Goal: Navigation & Orientation: Find specific page/section

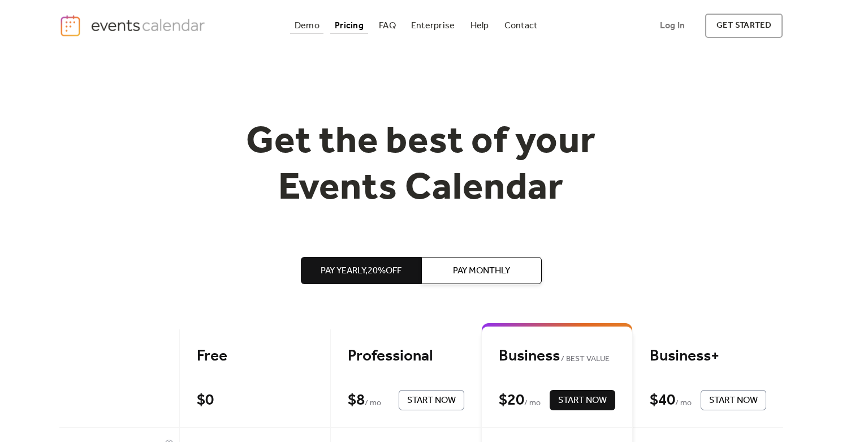
click at [305, 26] on div "Demo" at bounding box center [307, 26] width 25 height 6
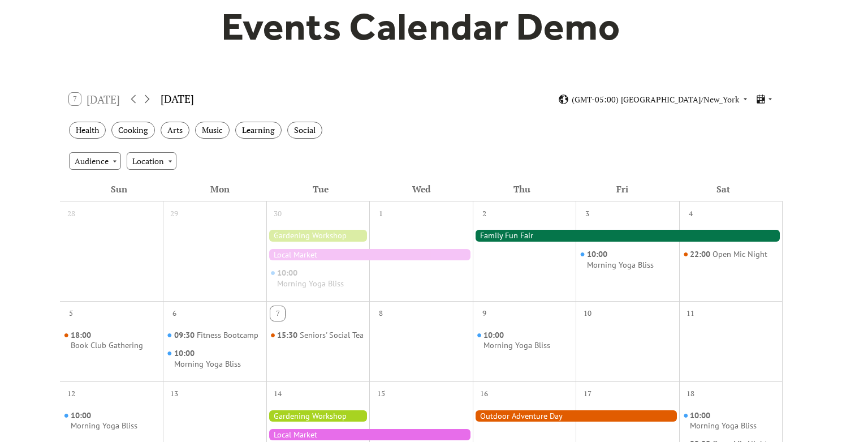
scroll to position [118, 0]
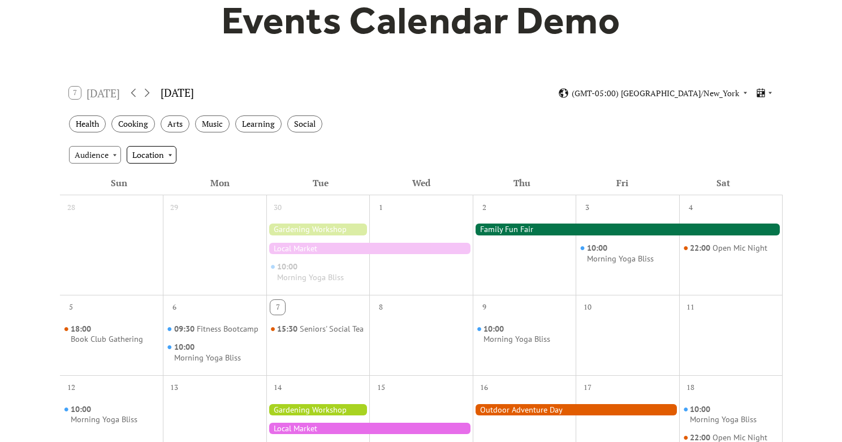
click at [156, 154] on div "Location" at bounding box center [152, 154] width 50 height 17
click at [115, 151] on div "Audience" at bounding box center [95, 154] width 52 height 17
click at [330, 158] on div "Audience Location" at bounding box center [421, 154] width 723 height 31
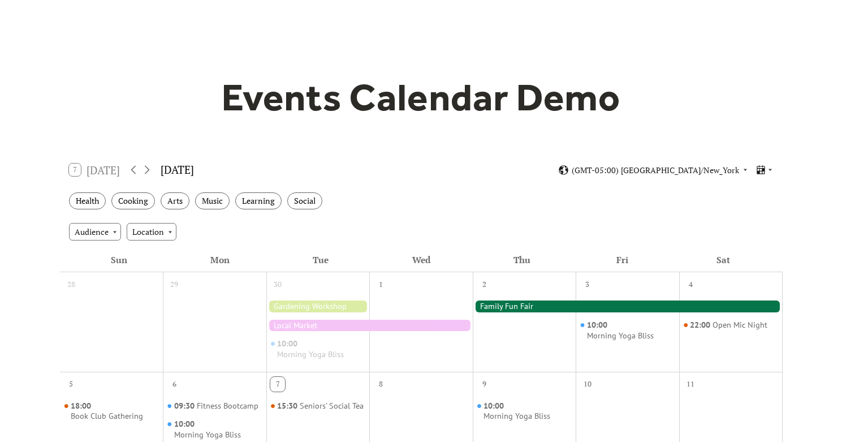
scroll to position [0, 0]
